Goal: Task Accomplishment & Management: Manage account settings

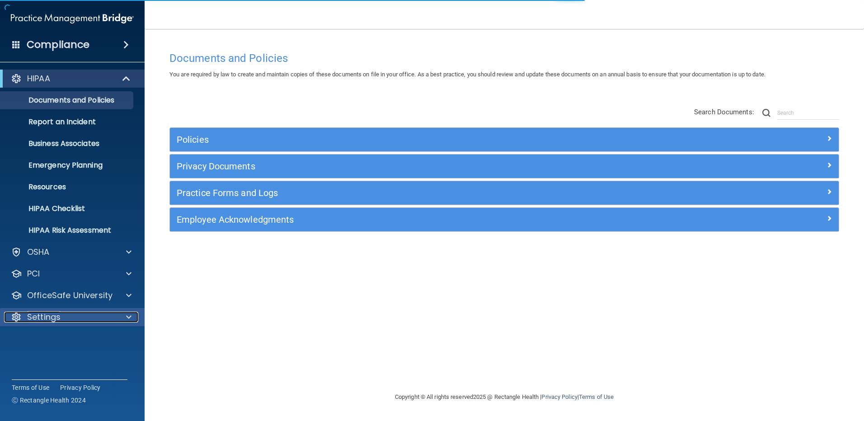
click at [40, 317] on p "Settings" at bounding box center [43, 317] width 33 height 11
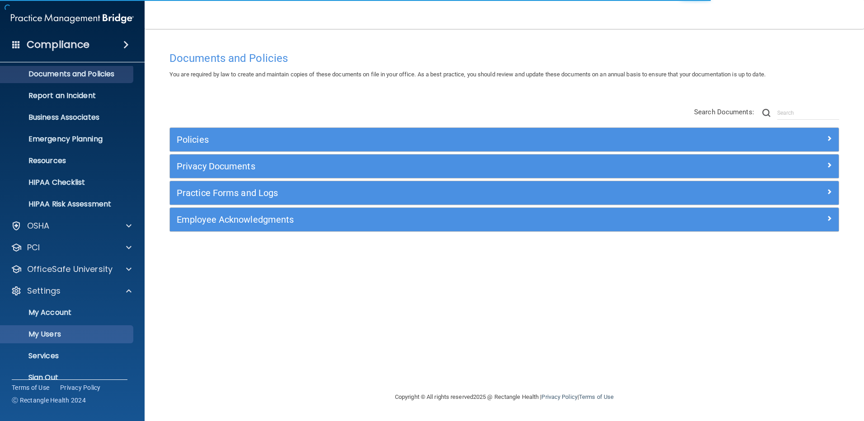
scroll to position [41, 0]
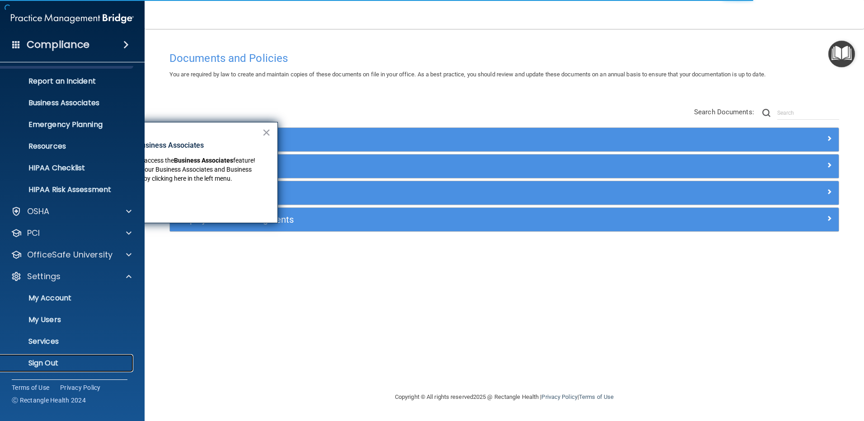
click at [41, 362] on p "Sign Out" at bounding box center [67, 363] width 123 height 9
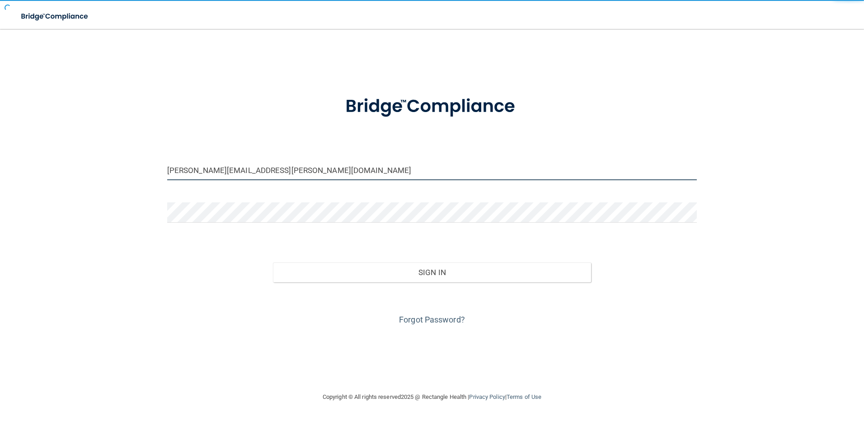
drag, startPoint x: 216, startPoint y: 171, endPoint x: 159, endPoint y: 169, distance: 57.4
click at [159, 169] on div "martha.gerwin@epicortho.com Invalid email/password. You don't have permission t…" at bounding box center [432, 210] width 828 height 345
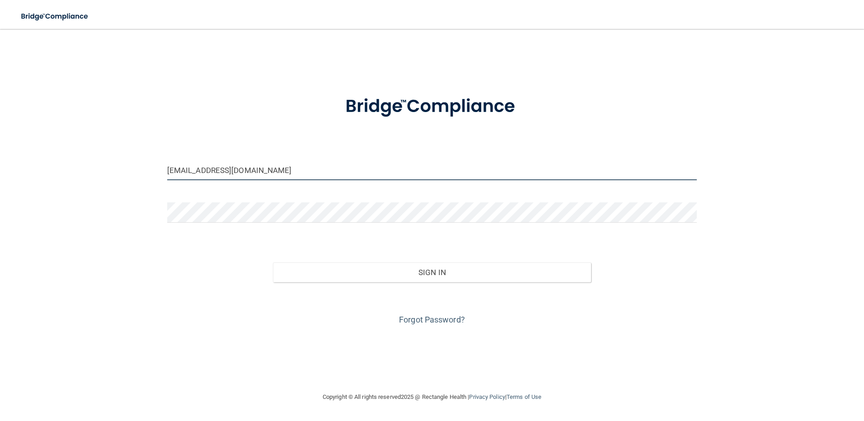
type input "[EMAIL_ADDRESS][DOMAIN_NAME]"
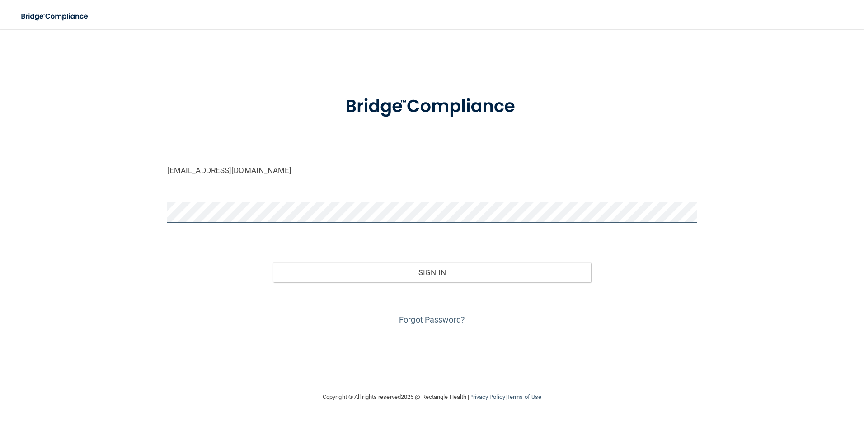
click at [84, 203] on div "drloss@epicortho.com Invalid email/password. You don't have permission to acces…" at bounding box center [432, 210] width 828 height 345
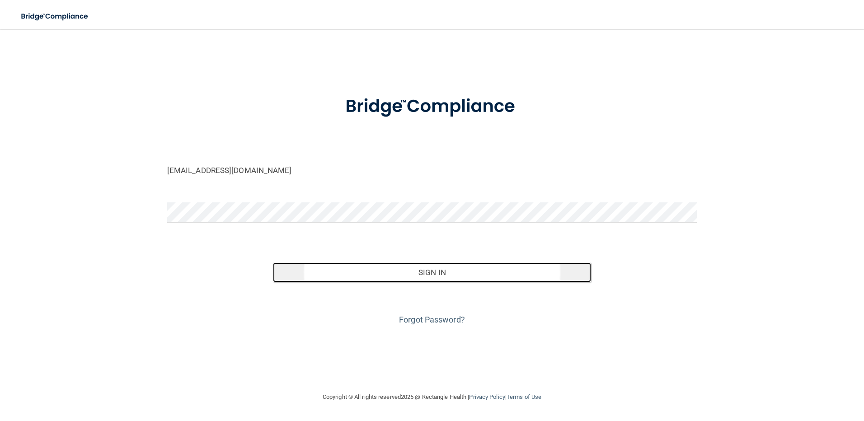
click at [408, 277] on button "Sign In" at bounding box center [432, 273] width 318 height 20
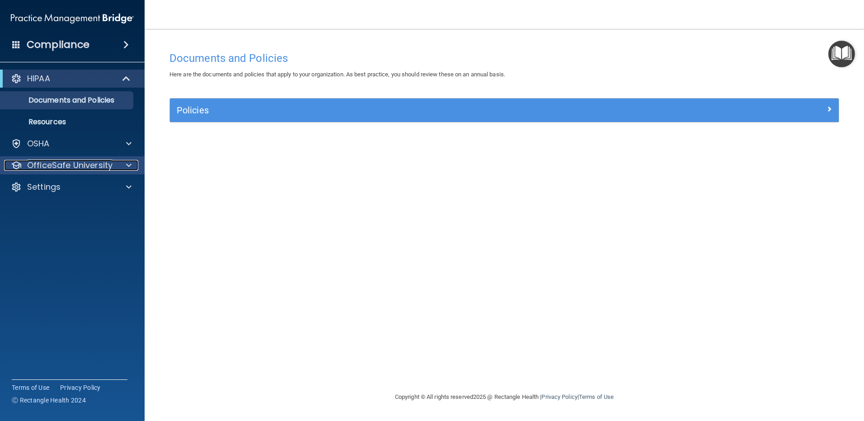
click at [73, 164] on p "OfficeSafe University" at bounding box center [69, 165] width 85 height 11
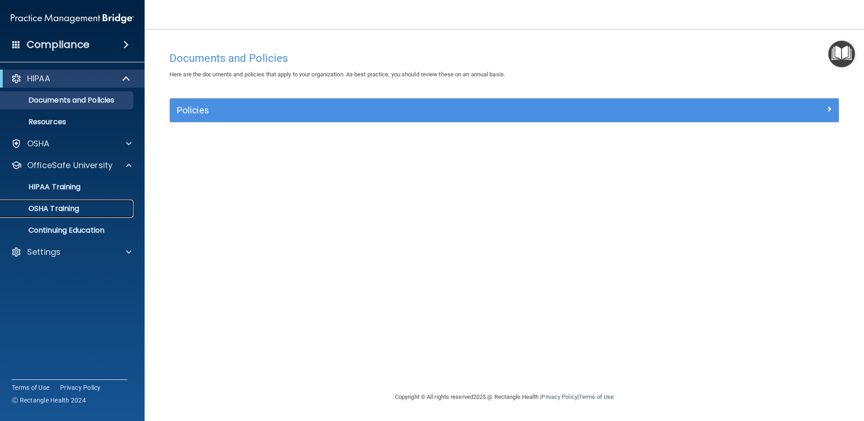
click at [50, 210] on p "OSHA Training" at bounding box center [42, 208] width 73 height 9
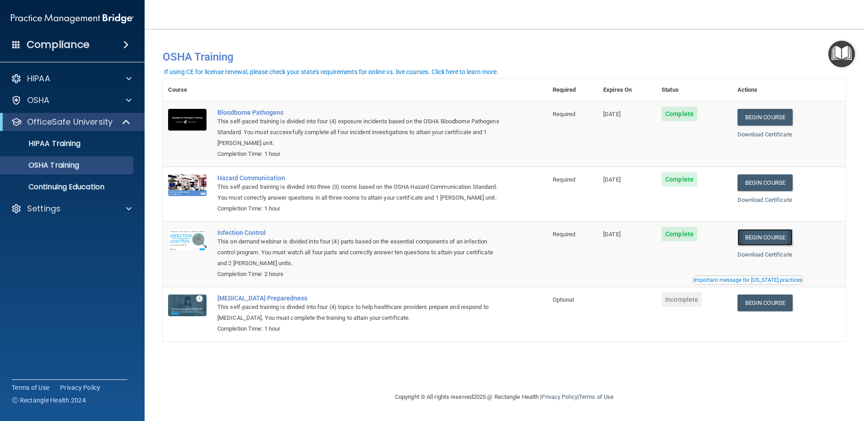
click at [782, 246] on link "Begin Course" at bounding box center [764, 237] width 55 height 17
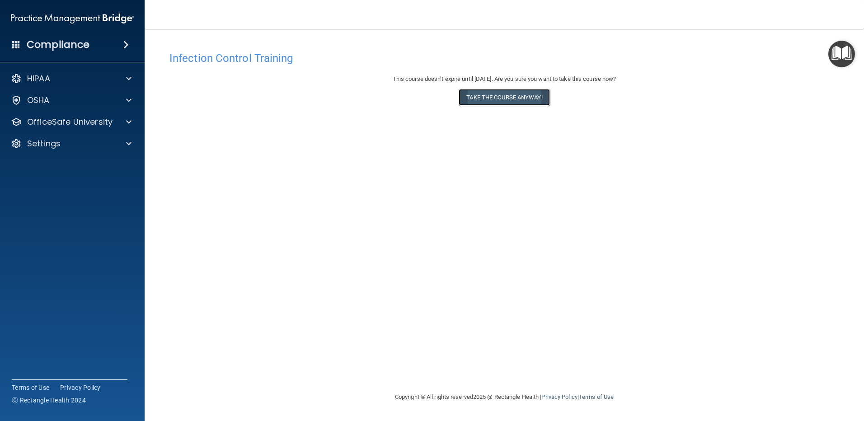
click at [487, 95] on button "Take the course anyway!" at bounding box center [504, 97] width 91 height 17
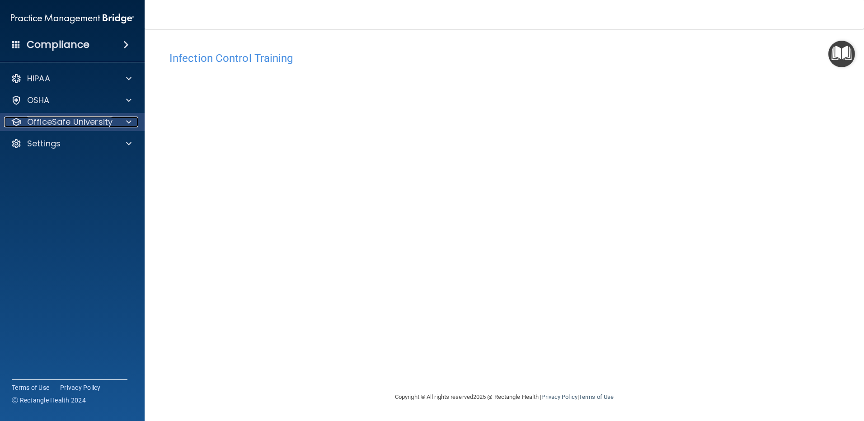
click at [39, 126] on p "OfficeSafe University" at bounding box center [69, 122] width 85 height 11
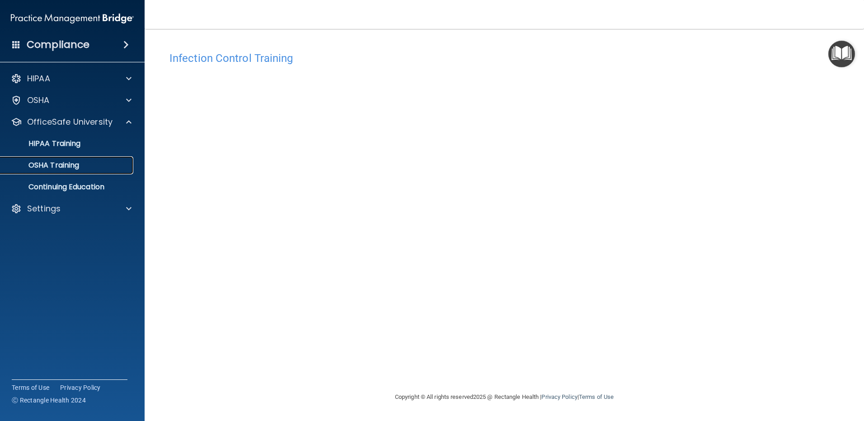
click at [52, 166] on p "OSHA Training" at bounding box center [42, 165] width 73 height 9
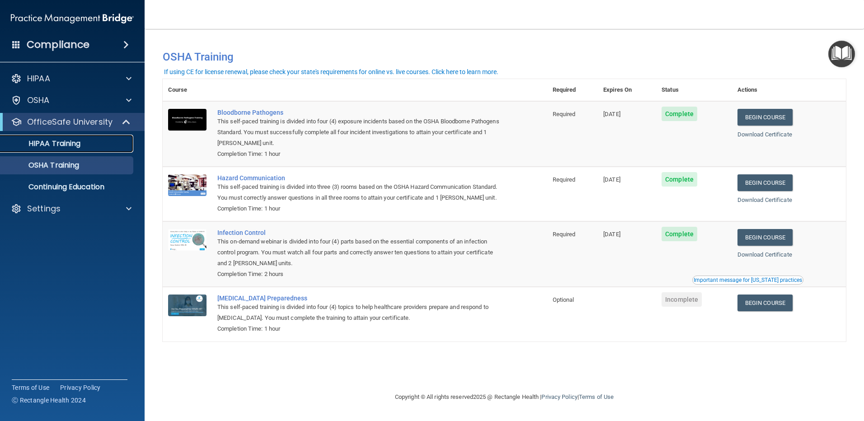
click at [70, 147] on p "HIPAA Training" at bounding box center [43, 143] width 75 height 9
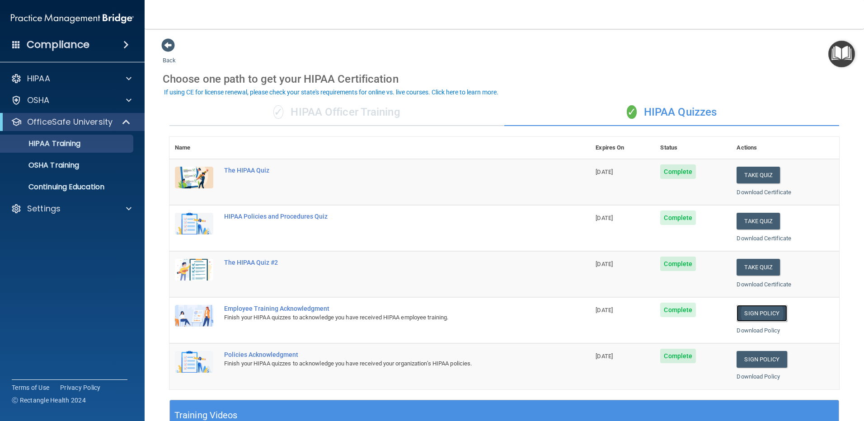
click at [757, 313] on link "Sign Policy" at bounding box center [762, 313] width 50 height 17
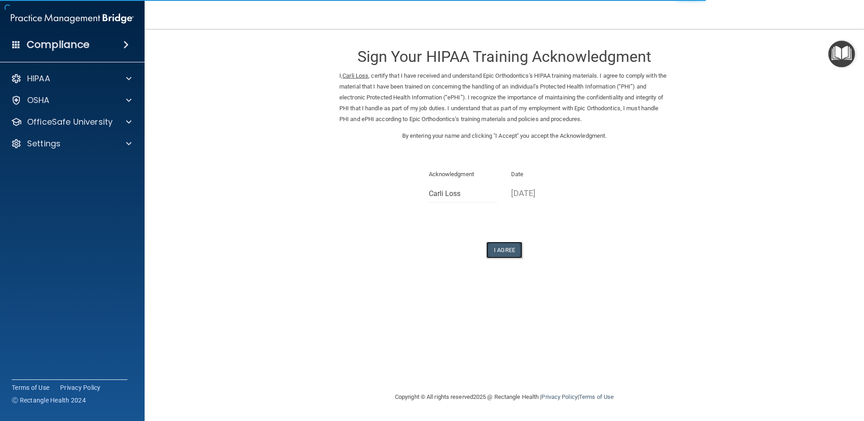
click at [507, 251] on button "I Agree" at bounding box center [504, 250] width 36 height 17
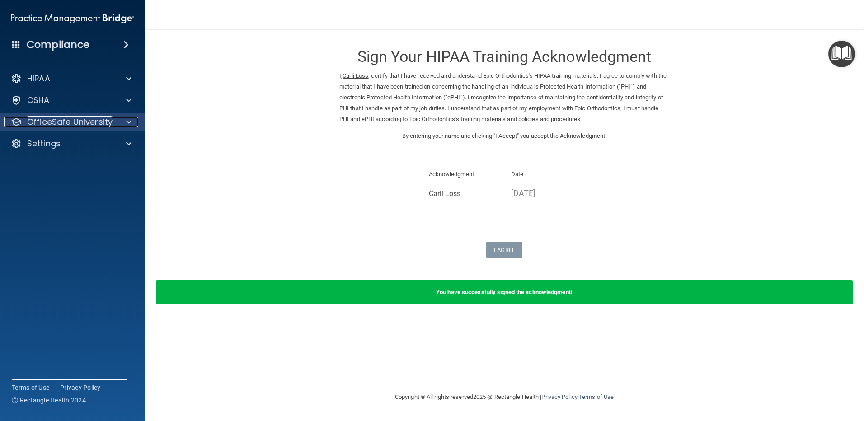
click at [52, 125] on p "OfficeSafe University" at bounding box center [69, 122] width 85 height 11
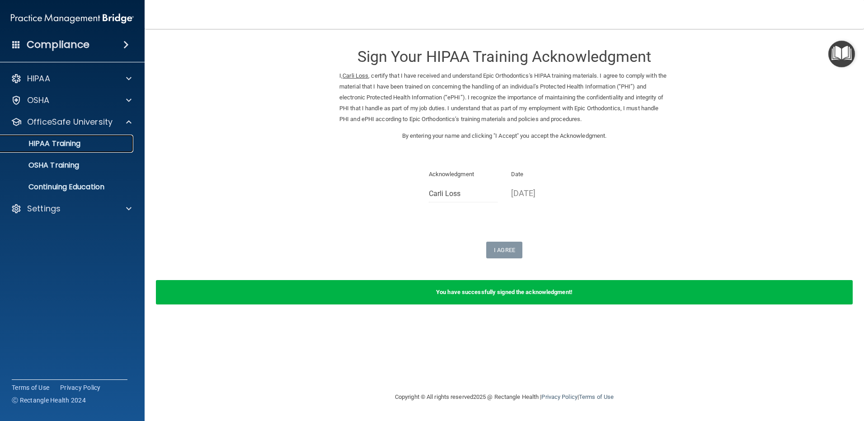
click at [61, 145] on p "HIPAA Training" at bounding box center [43, 143] width 75 height 9
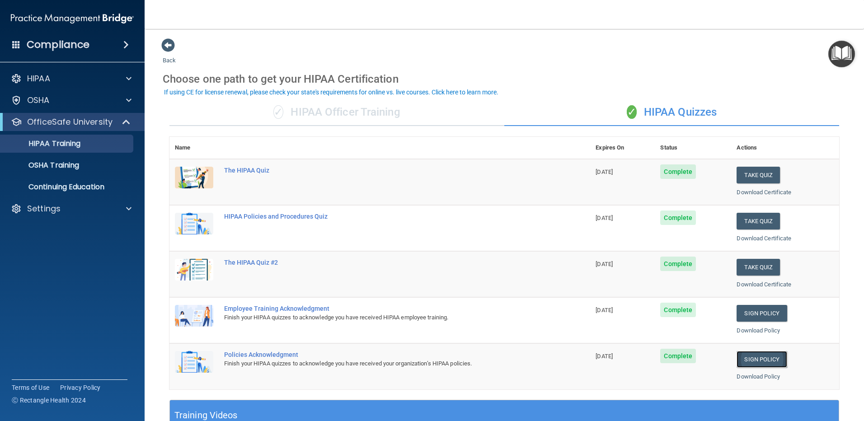
click at [762, 361] on link "Sign Policy" at bounding box center [762, 359] width 50 height 17
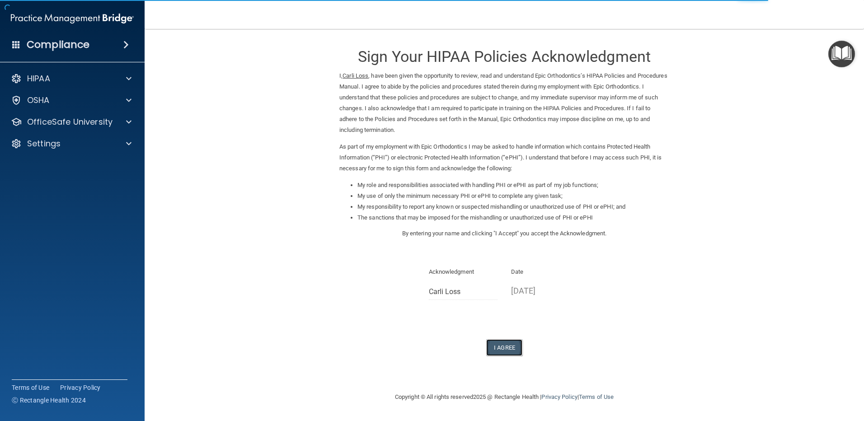
click at [498, 352] on button "I Agree" at bounding box center [504, 347] width 36 height 17
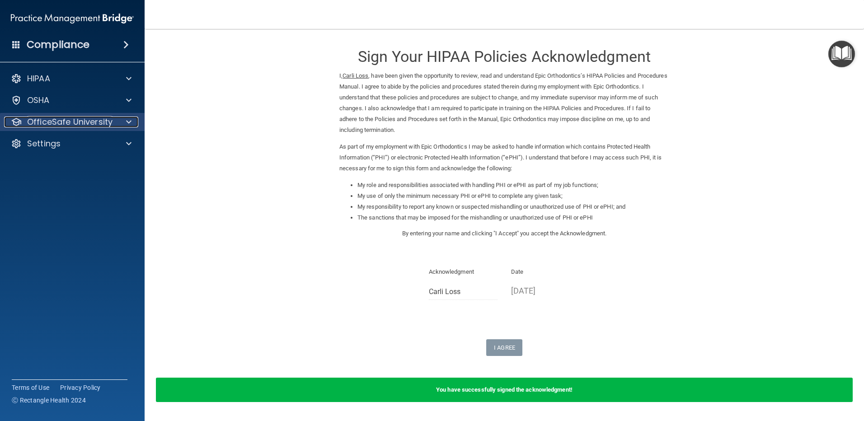
click at [90, 121] on p "OfficeSafe University" at bounding box center [69, 122] width 85 height 11
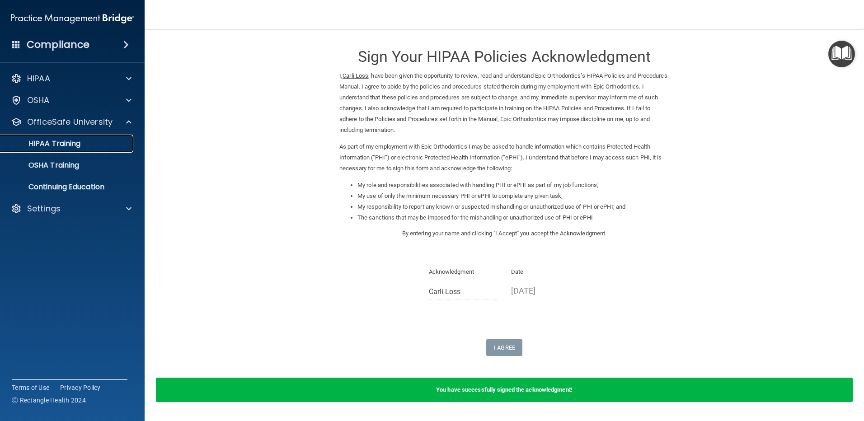
click at [47, 138] on link "HIPAA Training" at bounding box center [62, 144] width 142 height 18
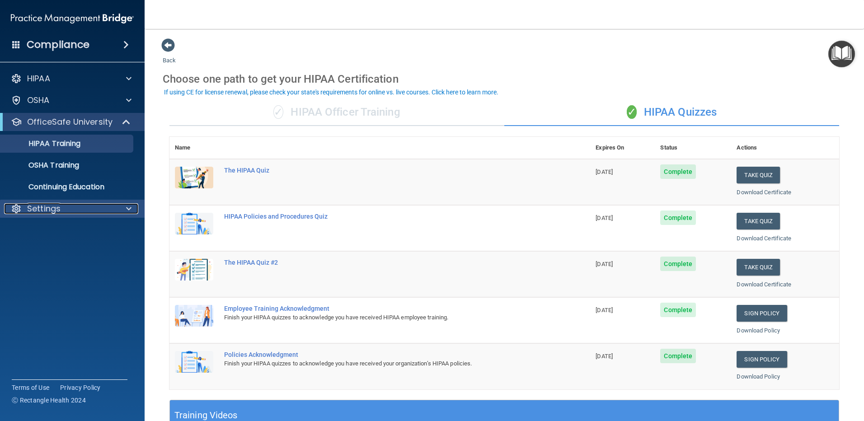
click at [27, 207] on div "Settings" at bounding box center [60, 208] width 112 height 11
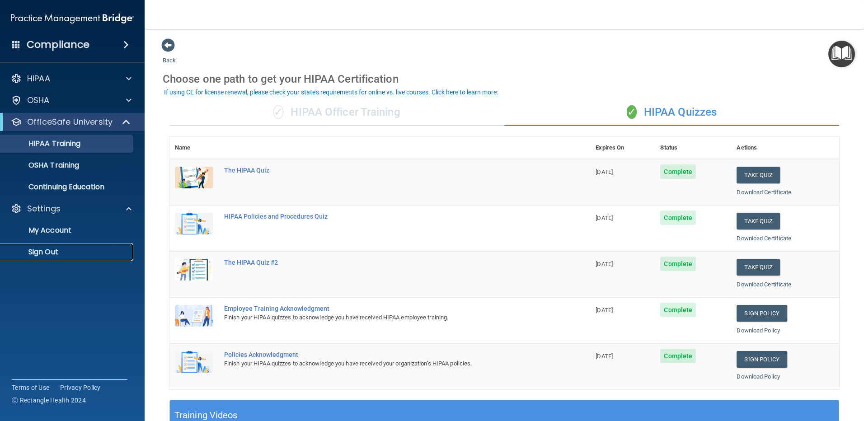
click at [50, 252] on p "Sign Out" at bounding box center [67, 252] width 123 height 9
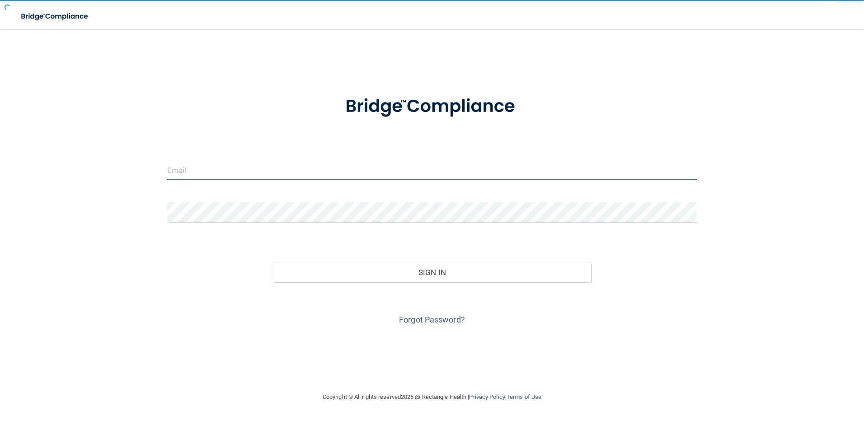
type input "[PERSON_NAME][EMAIL_ADDRESS][PERSON_NAME][DOMAIN_NAME]"
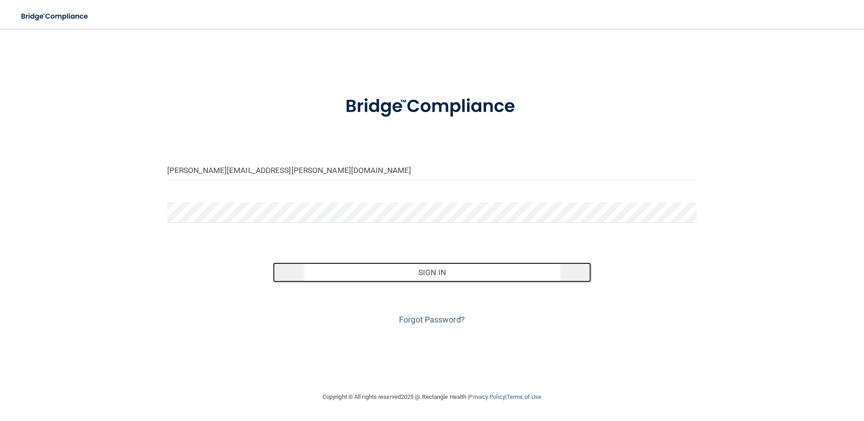
click at [455, 274] on button "Sign In" at bounding box center [432, 273] width 318 height 20
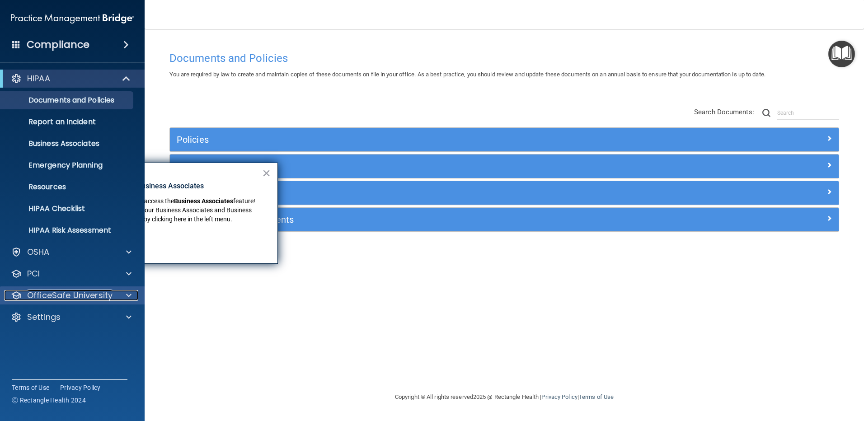
click at [81, 291] on p "OfficeSafe University" at bounding box center [69, 295] width 85 height 11
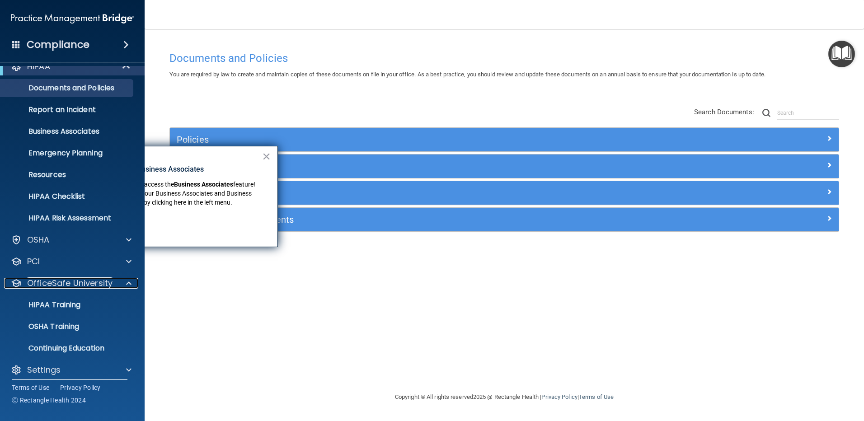
scroll to position [19, 0]
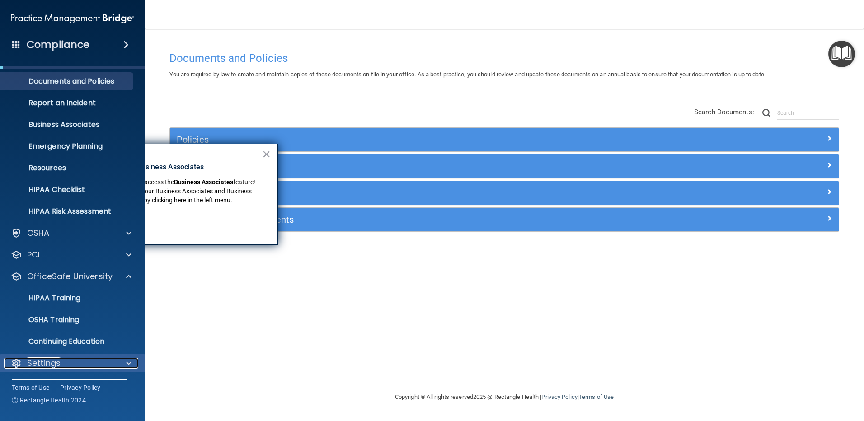
click at [49, 361] on p "Settings" at bounding box center [43, 363] width 33 height 11
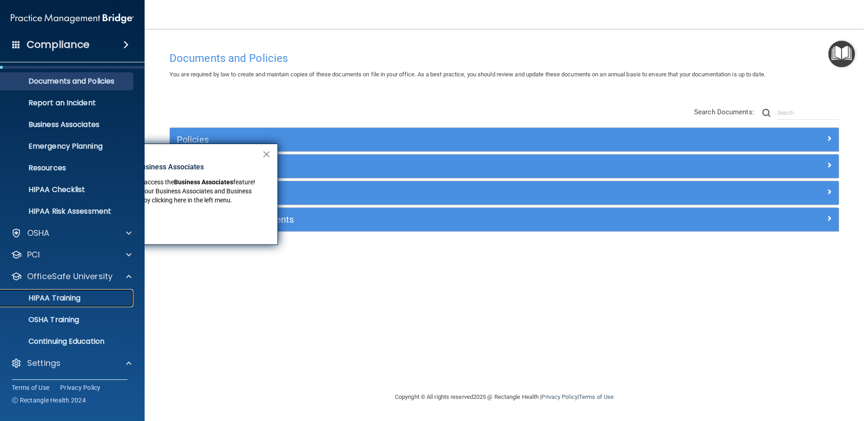
click at [48, 297] on p "HIPAA Training" at bounding box center [43, 298] width 75 height 9
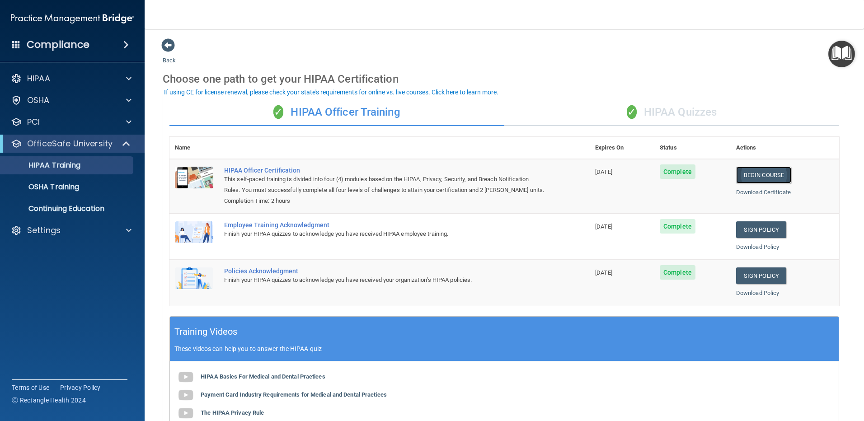
click at [750, 178] on link "Begin Course" at bounding box center [763, 175] width 55 height 17
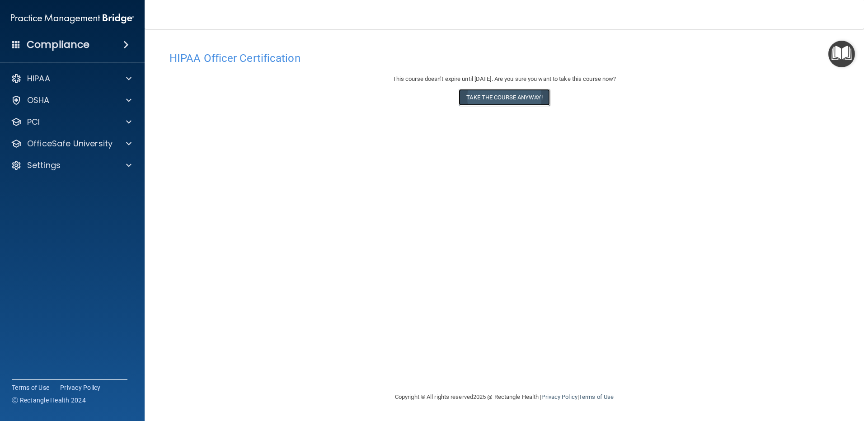
click at [504, 101] on button "Take the course anyway!" at bounding box center [504, 97] width 91 height 17
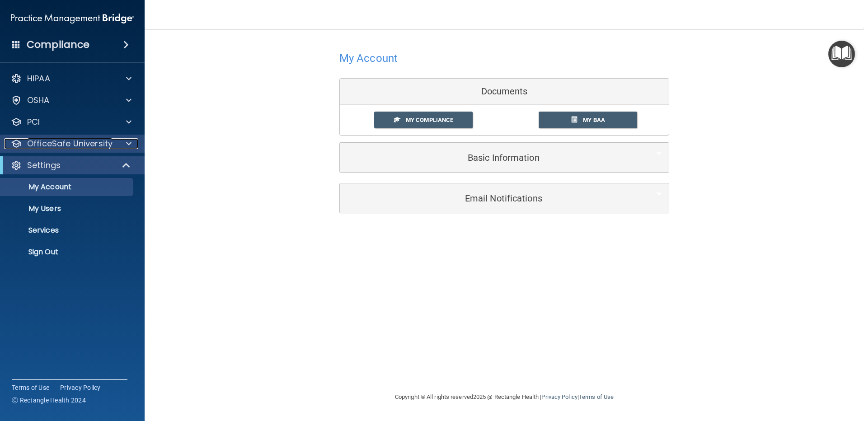
click at [55, 141] on p "OfficeSafe University" at bounding box center [69, 143] width 85 height 11
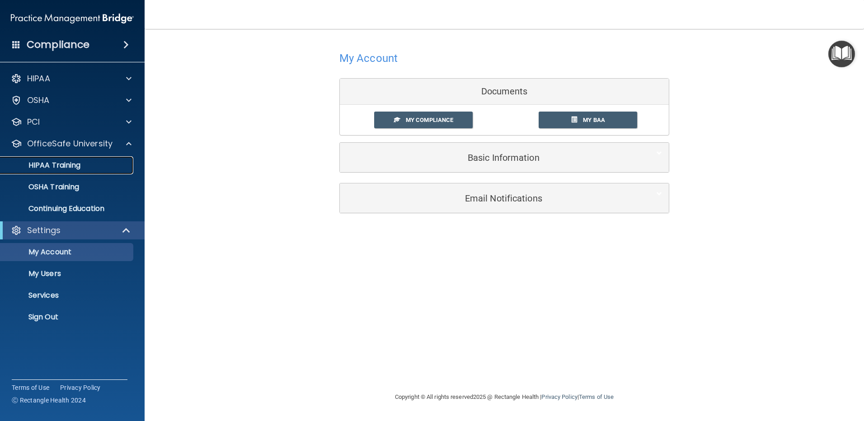
click at [57, 165] on p "HIPAA Training" at bounding box center [43, 165] width 75 height 9
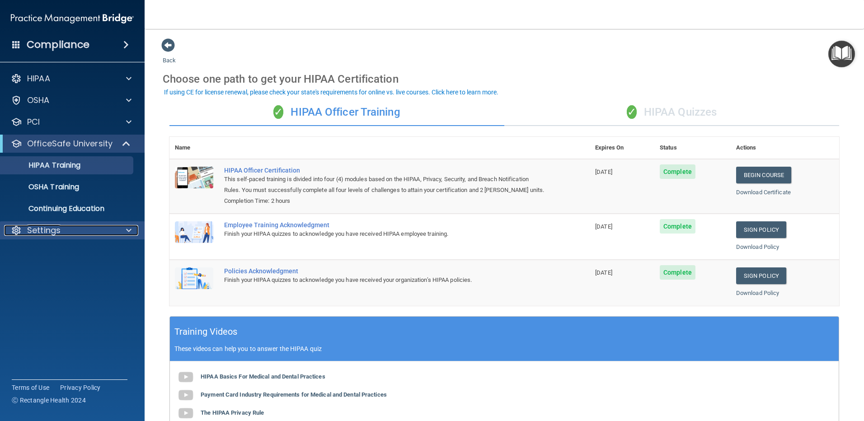
click at [36, 231] on p "Settings" at bounding box center [43, 230] width 33 height 11
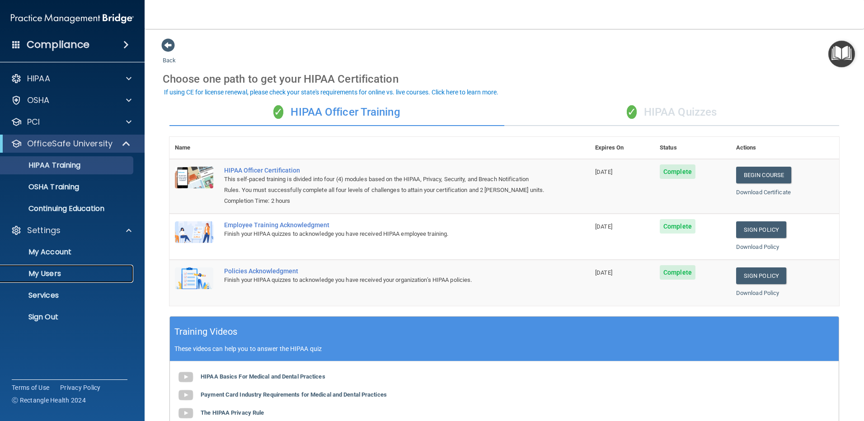
click at [50, 272] on p "My Users" at bounding box center [67, 273] width 123 height 9
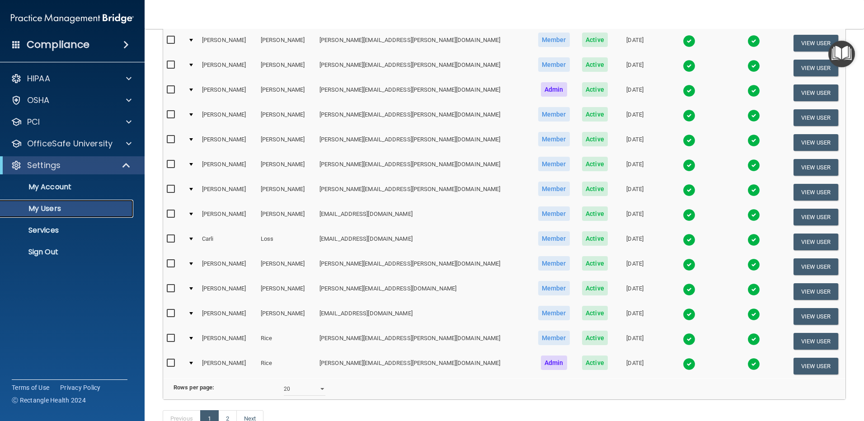
scroll to position [327, 0]
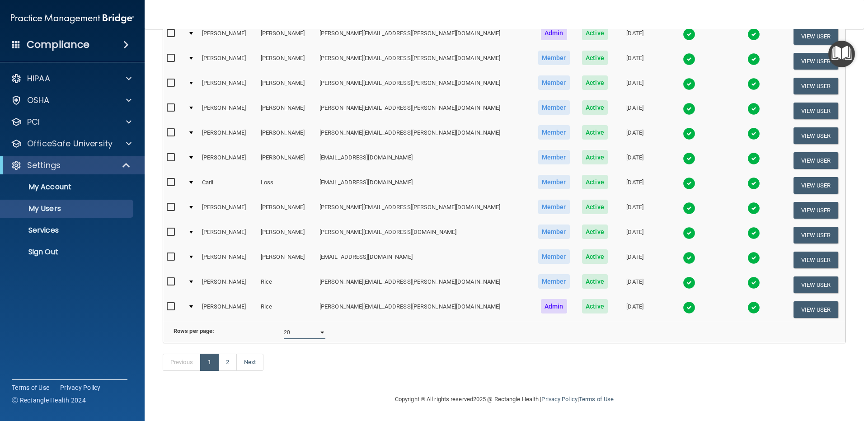
click at [320, 329] on select "10 20 30 40 all" at bounding box center [305, 333] width 42 height 14
select select "30"
click at [284, 326] on select "10 20 30 40 all" at bounding box center [305, 333] width 42 height 14
select select "30"
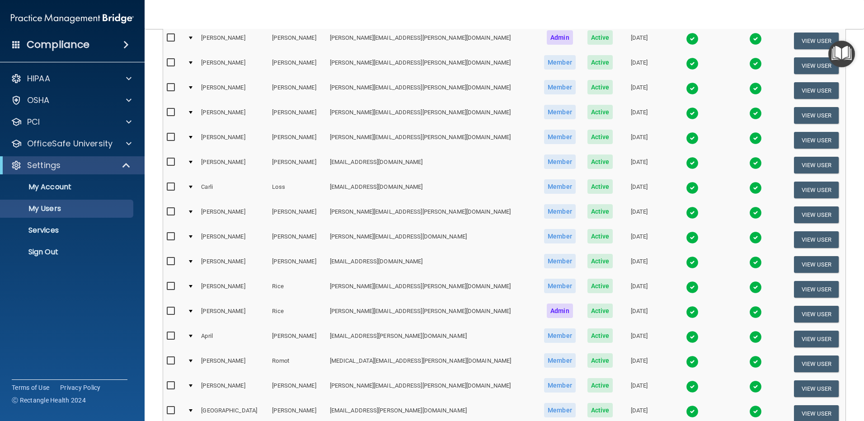
scroll to position [316, 0]
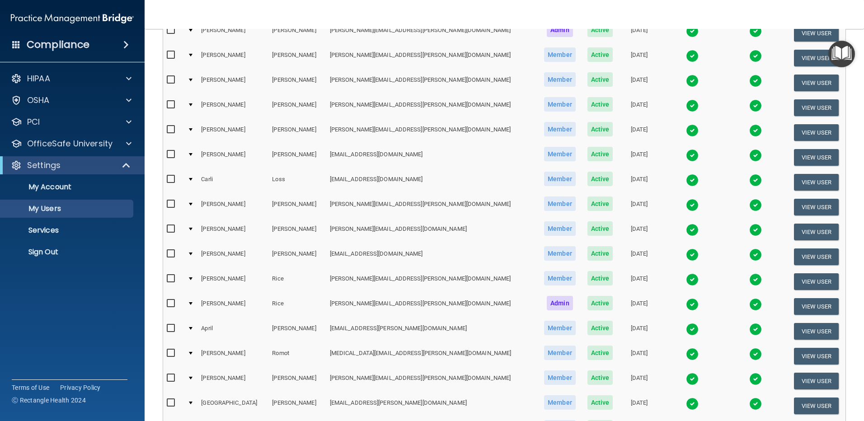
click at [686, 329] on img at bounding box center [692, 329] width 13 height 13
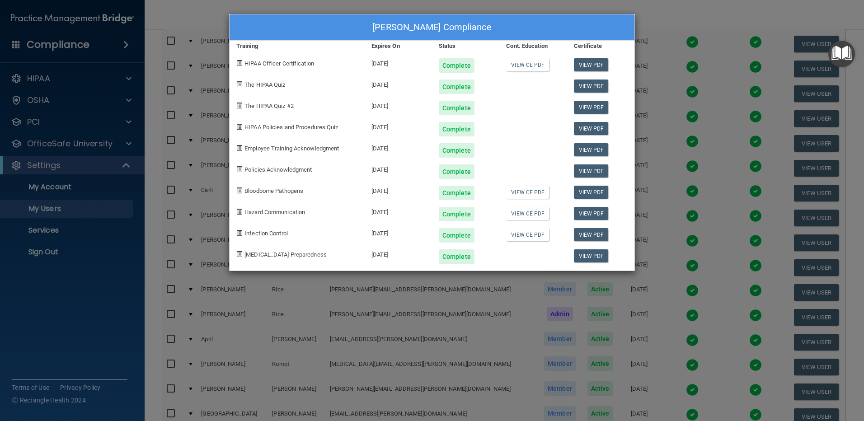
click at [661, 20] on div "April Rigsby's Compliance Training Expires On Status Cont. Education Certificat…" at bounding box center [432, 210] width 864 height 421
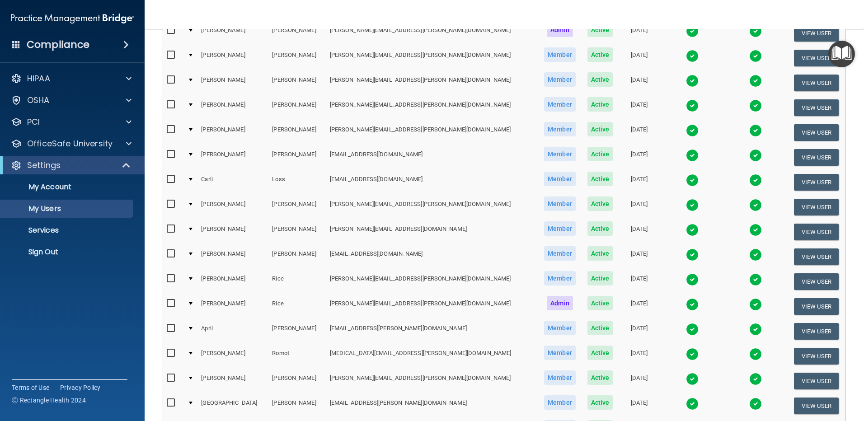
click at [686, 182] on img at bounding box center [692, 180] width 13 height 13
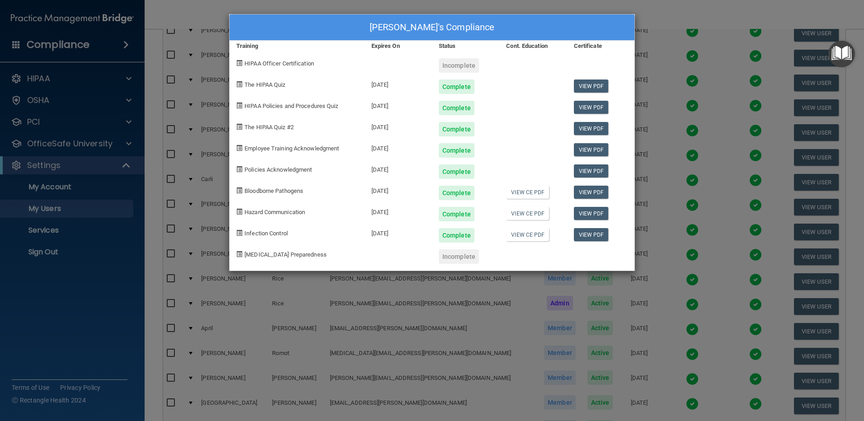
click at [684, 19] on div "Carli Loss's Compliance Training Expires On Status Cont. Education Certificate …" at bounding box center [432, 210] width 864 height 421
